Goal: Navigation & Orientation: Locate item on page

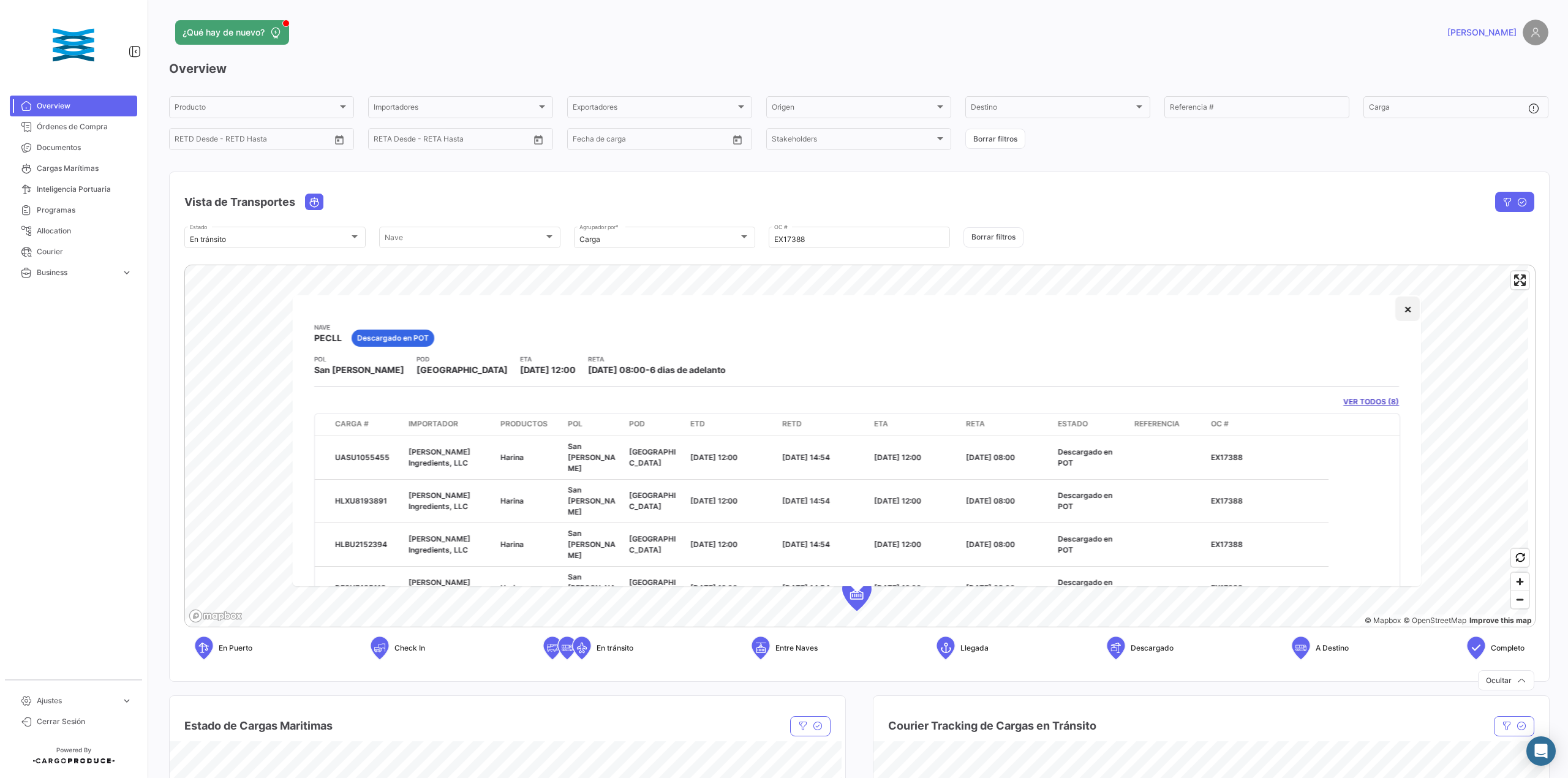
click at [1395, 312] on button "×" at bounding box center [1407, 308] width 25 height 25
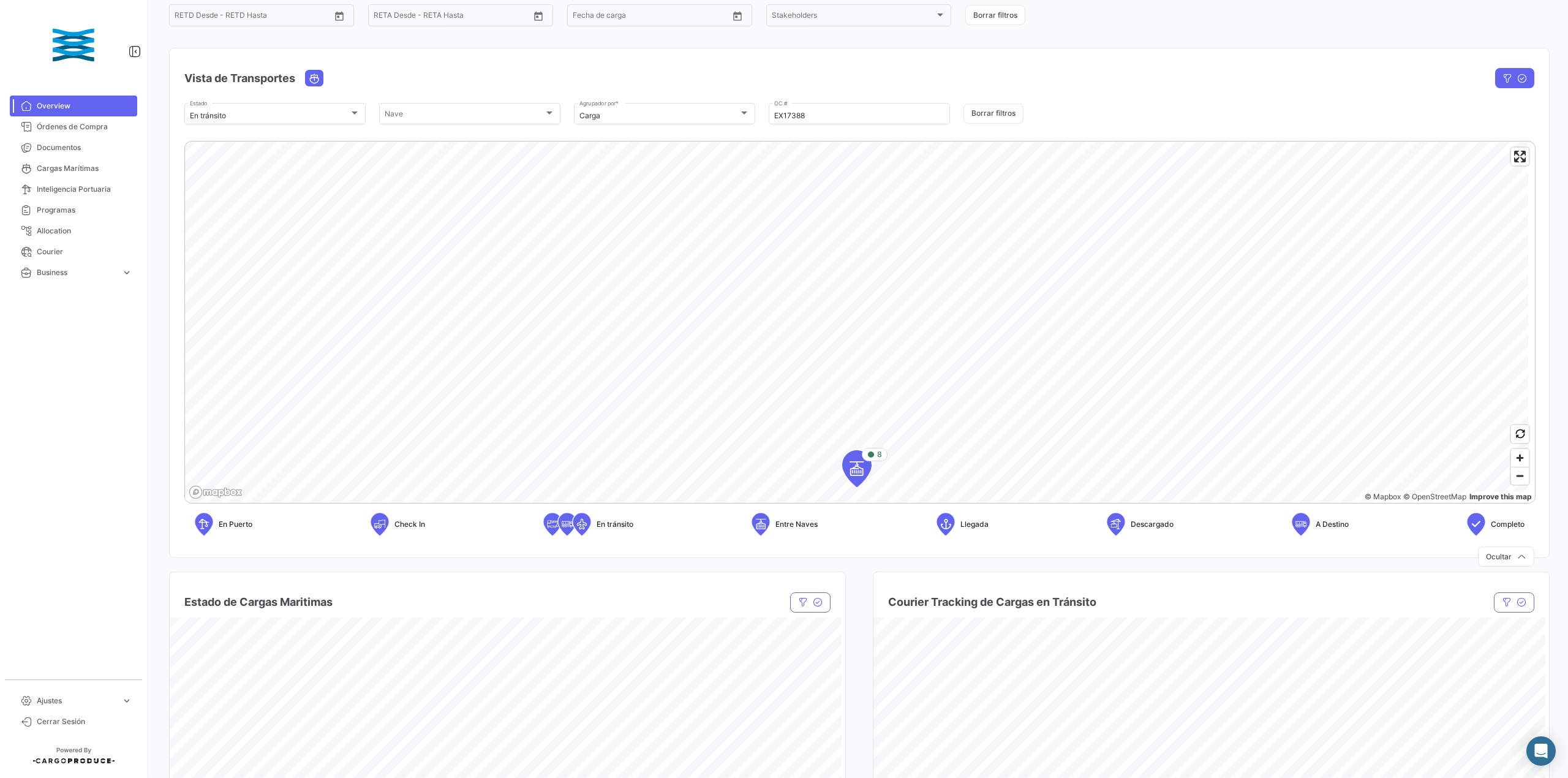
scroll to position [81, 0]
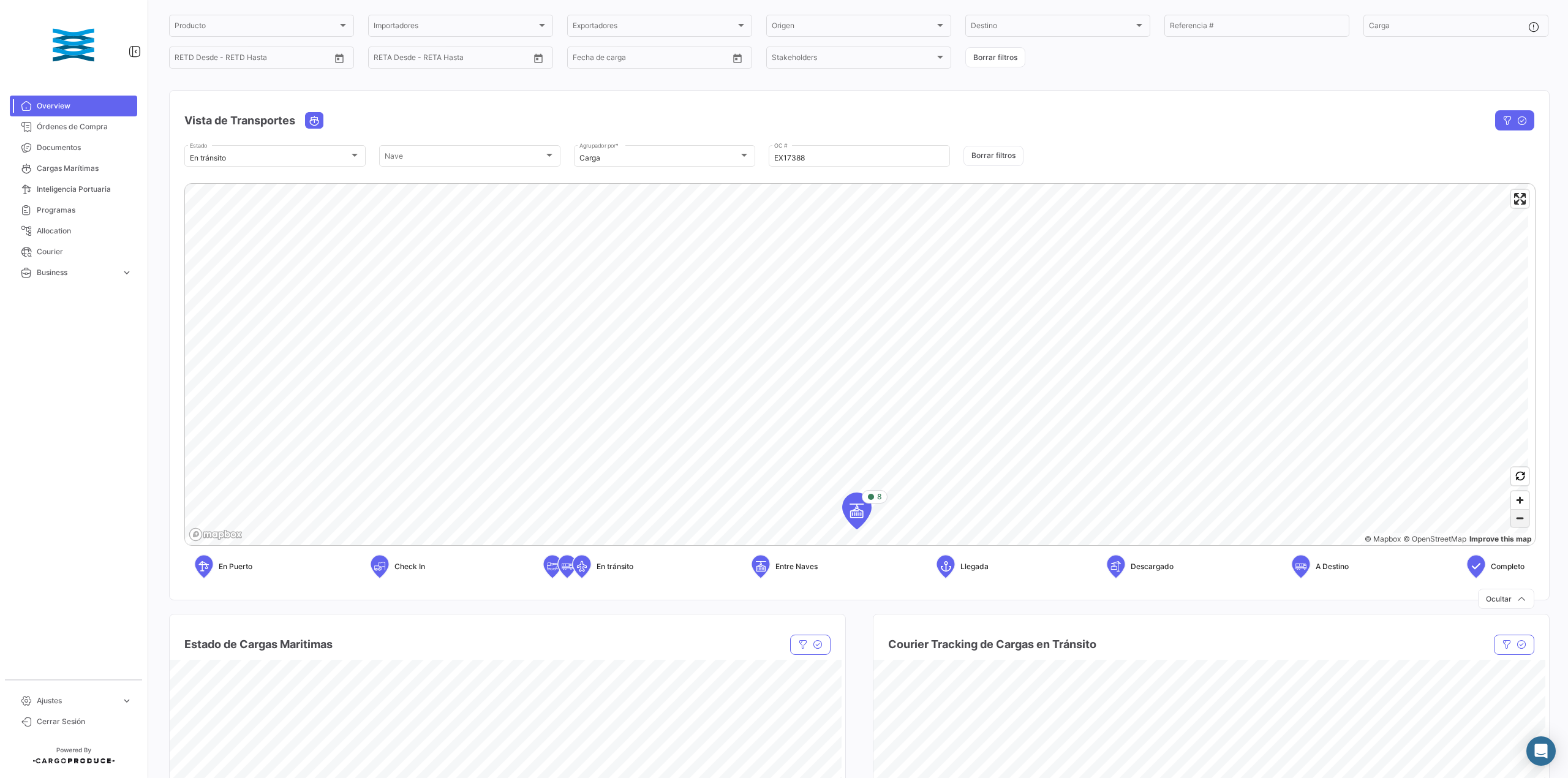
click at [1512, 516] on span "Zoom out" at bounding box center [1520, 517] width 18 height 17
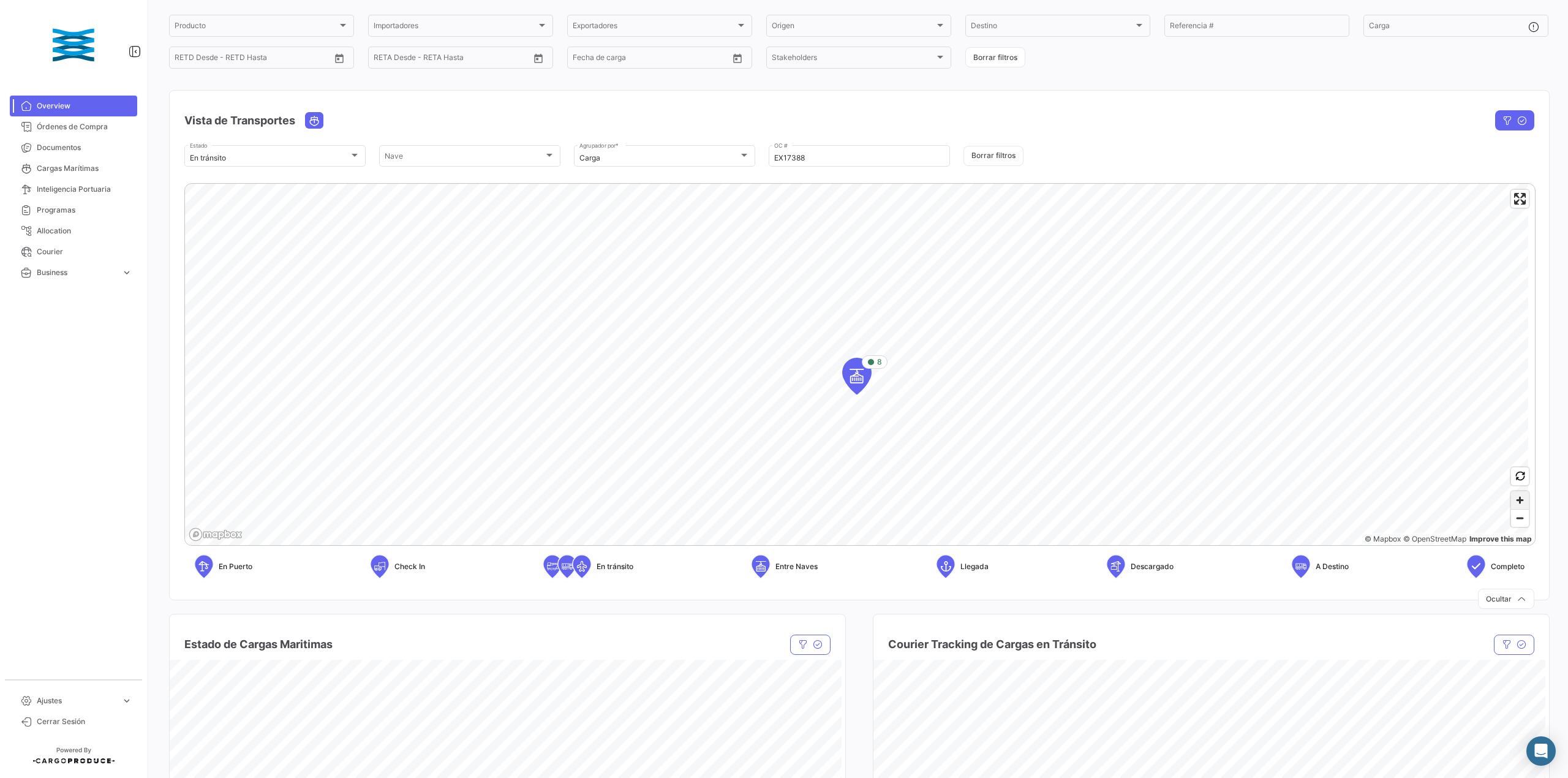
click at [1515, 500] on span "Zoom in" at bounding box center [1520, 500] width 18 height 18
click at [1511, 502] on span "Zoom in" at bounding box center [1520, 500] width 18 height 18
